Goal: Transaction & Acquisition: Purchase product/service

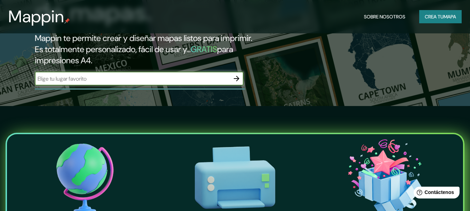
scroll to position [313, 0]
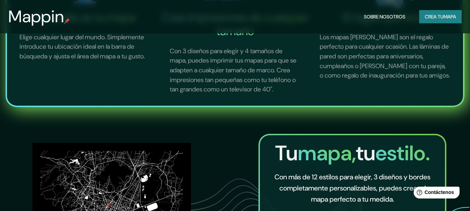
click at [442, 17] on font "Crea tu" at bounding box center [434, 17] width 19 height 6
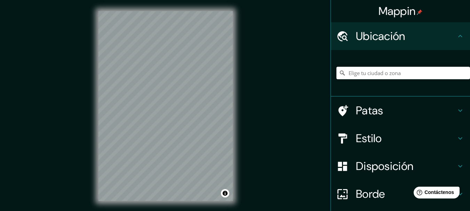
click at [378, 71] on input "Elige tu ciudad o zona" at bounding box center [404, 73] width 134 height 13
click at [379, 72] on input "[GEOGRAPHIC_DATA], [GEOGRAPHIC_DATA]" at bounding box center [404, 73] width 134 height 13
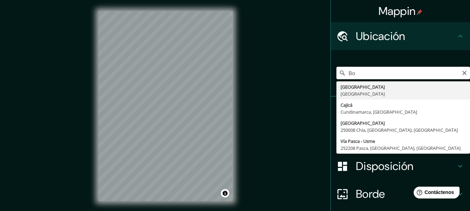
type input "B"
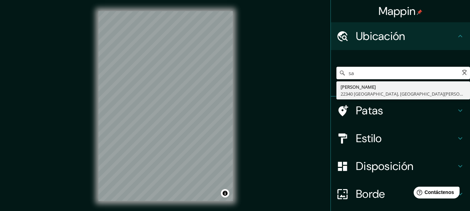
type input "s"
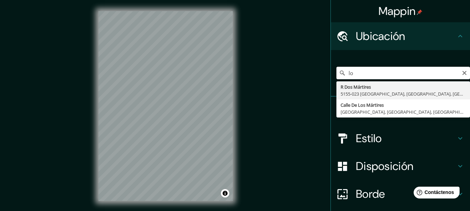
type input "l"
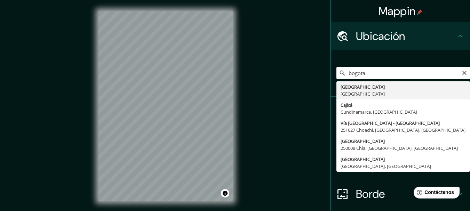
type input "[GEOGRAPHIC_DATA], [GEOGRAPHIC_DATA]"
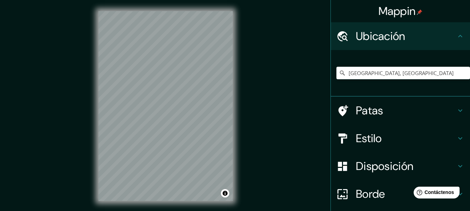
click at [235, 63] on div "© Mapbox © OpenStreetMap Improve this map" at bounding box center [165, 106] width 157 height 212
click at [356, 140] on font "Estilo" at bounding box center [369, 138] width 26 height 15
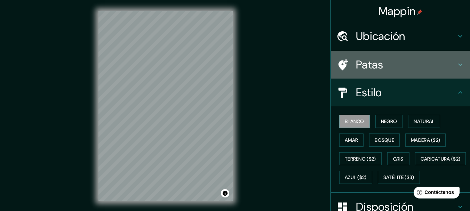
click at [369, 54] on div "Patas" at bounding box center [400, 65] width 139 height 28
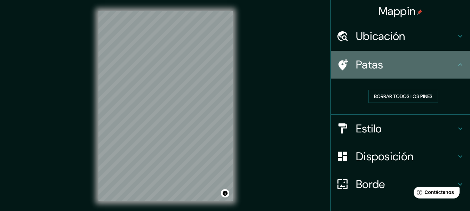
click at [401, 52] on div "Patas" at bounding box center [400, 65] width 139 height 28
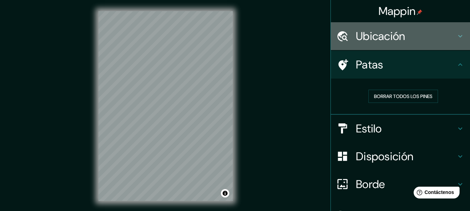
click at [368, 37] on font "Ubicación" at bounding box center [380, 36] width 49 height 15
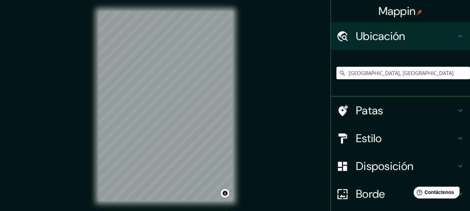
click at [368, 38] on font "Ubicación" at bounding box center [380, 36] width 49 height 15
click at [392, 134] on h4 "Estilo" at bounding box center [406, 139] width 100 height 14
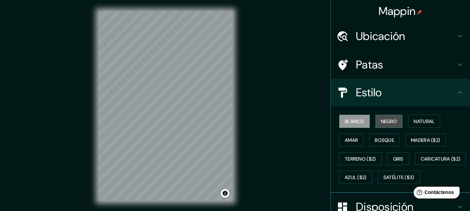
click at [387, 123] on font "Negro" at bounding box center [389, 121] width 16 height 6
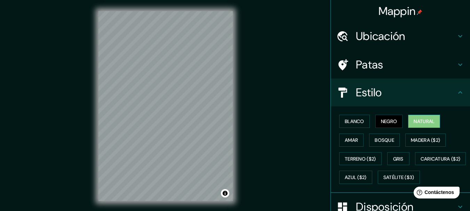
click at [414, 119] on font "Natural" at bounding box center [424, 121] width 21 height 6
click at [353, 117] on font "Blanco" at bounding box center [354, 121] width 19 height 9
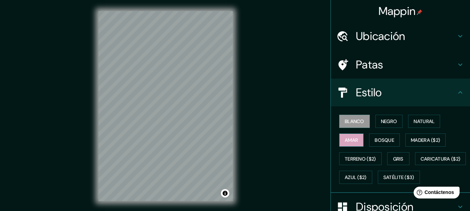
click at [352, 141] on font "Amar" at bounding box center [351, 140] width 13 height 6
click at [375, 140] on font "Bosque" at bounding box center [384, 140] width 19 height 6
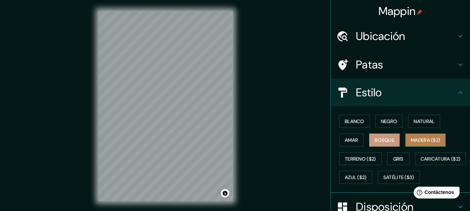
click at [411, 140] on font "Madera ($2)" at bounding box center [425, 140] width 29 height 6
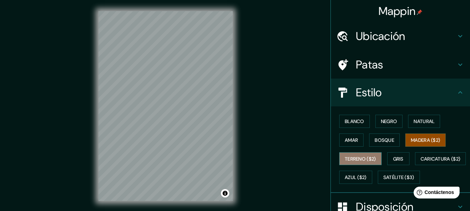
click at [355, 161] on font "Terreno ($2)" at bounding box center [360, 159] width 31 height 6
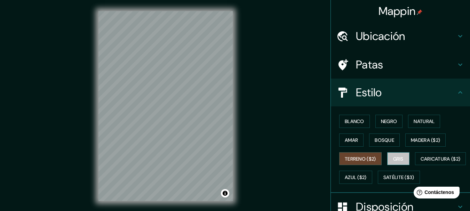
click at [397, 155] on font "Gris" at bounding box center [398, 159] width 10 height 9
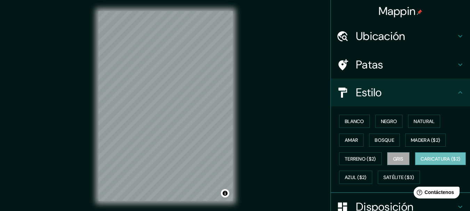
click at [421, 162] on font "Caricatura ($2)" at bounding box center [441, 159] width 40 height 6
click at [367, 178] on font "Azul ($2)" at bounding box center [356, 178] width 22 height 6
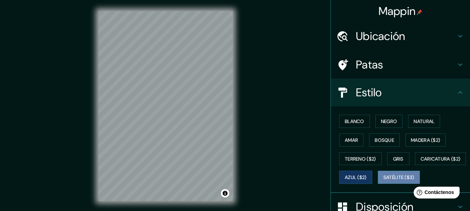
click at [384, 181] on font "Satélite ($3)" at bounding box center [399, 178] width 31 height 6
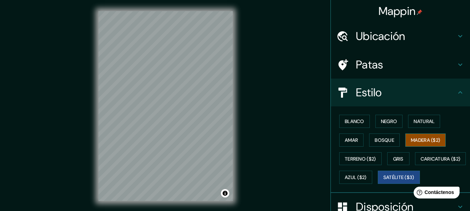
click at [429, 140] on font "Madera ($2)" at bounding box center [425, 140] width 29 height 6
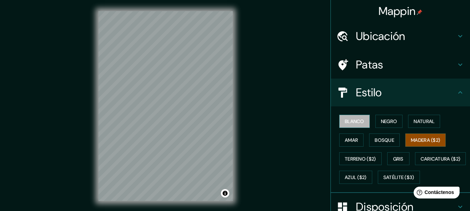
click at [348, 123] on font "Blanco" at bounding box center [354, 121] width 19 height 6
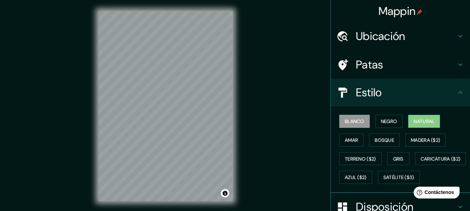
click at [429, 123] on font "Natural" at bounding box center [424, 121] width 21 height 6
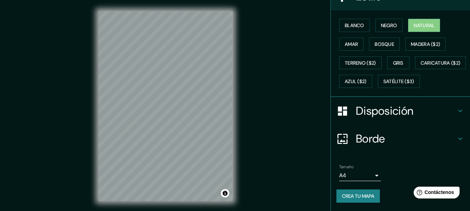
scroll to position [114, 0]
click at [442, 111] on h4 "Disposición" at bounding box center [406, 111] width 100 height 14
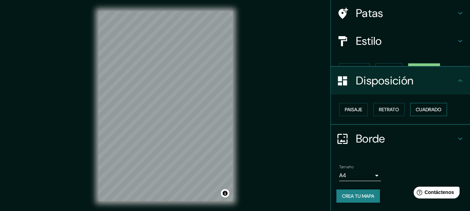
scroll to position [40, 0]
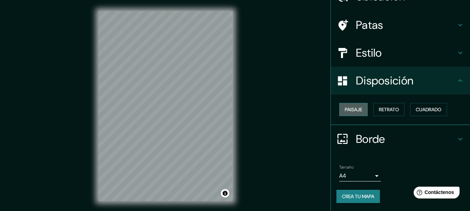
click at [348, 107] on font "Paisaje" at bounding box center [353, 109] width 17 height 6
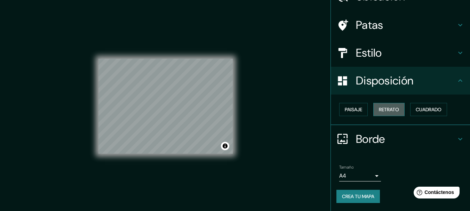
click at [383, 110] on font "Retrato" at bounding box center [389, 109] width 20 height 6
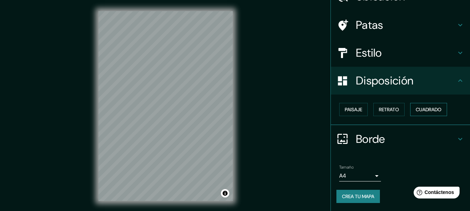
click at [424, 113] on font "Cuadrado" at bounding box center [429, 109] width 26 height 9
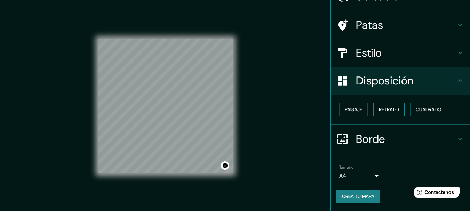
click at [383, 109] on font "Retrato" at bounding box center [389, 109] width 20 height 6
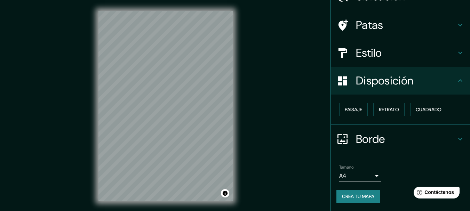
click at [380, 82] on font "Disposición" at bounding box center [384, 80] width 57 height 15
click at [372, 148] on div "Borde" at bounding box center [400, 139] width 139 height 28
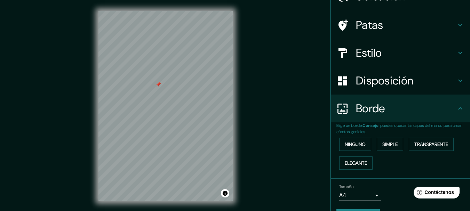
click at [159, 86] on div at bounding box center [159, 85] width 6 height 6
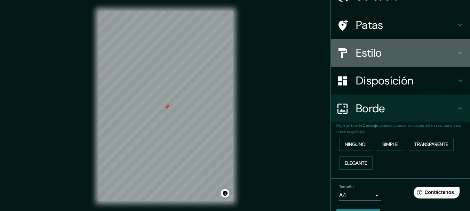
drag, startPoint x: 371, startPoint y: 46, endPoint x: 370, endPoint y: 53, distance: 7.0
click at [370, 46] on font "Estilo" at bounding box center [369, 53] width 26 height 15
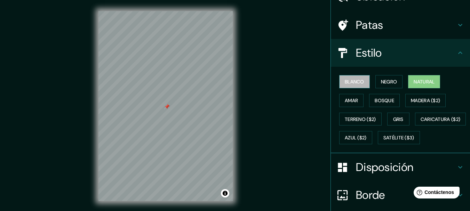
click at [350, 80] on font "Blanco" at bounding box center [354, 82] width 19 height 6
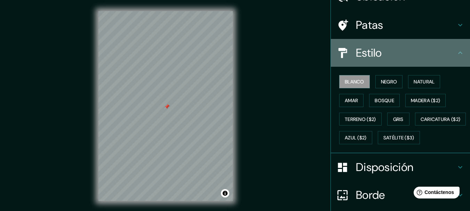
click at [363, 56] on font "Estilo" at bounding box center [369, 53] width 26 height 15
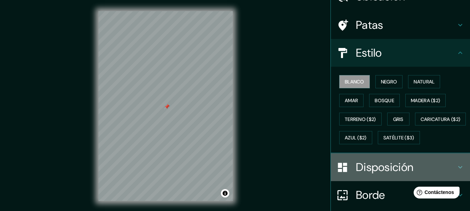
click at [378, 175] on font "Disposición" at bounding box center [384, 167] width 57 height 15
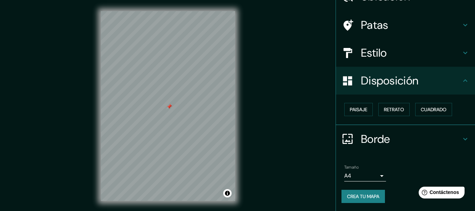
click at [363, 174] on body "Mappin Ubicación [GEOGRAPHIC_DATA], [GEOGRAPHIC_DATA] Patas Estilo Disposición …" at bounding box center [237, 105] width 475 height 211
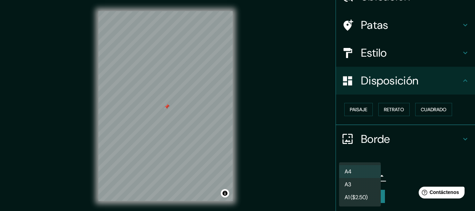
click at [386, 175] on div at bounding box center [237, 105] width 475 height 211
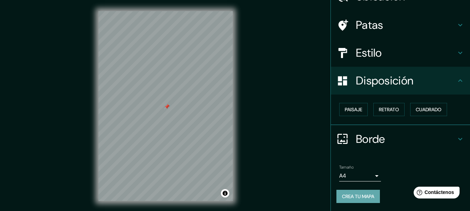
click at [368, 195] on font "Crea tu mapa" at bounding box center [358, 196] width 32 height 6
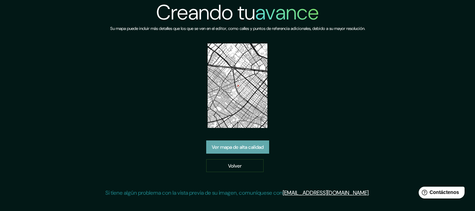
click at [252, 150] on font "Ver mapa de alta calidad" at bounding box center [238, 147] width 52 height 6
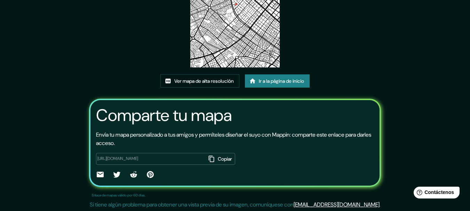
scroll to position [90, 0]
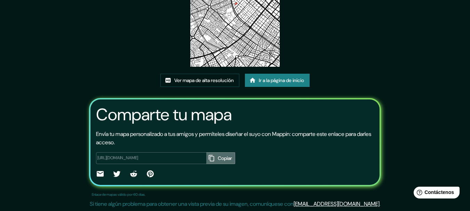
click at [208, 160] on icon "button" at bounding box center [211, 158] width 7 height 7
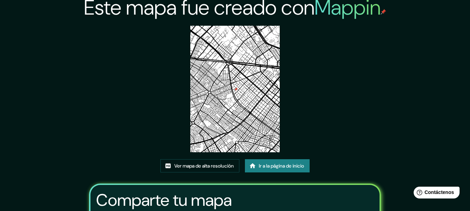
scroll to position [0, 0]
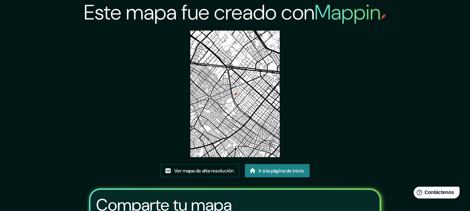
click at [240, 110] on img at bounding box center [234, 94] width 89 height 127
